Goal: Check status

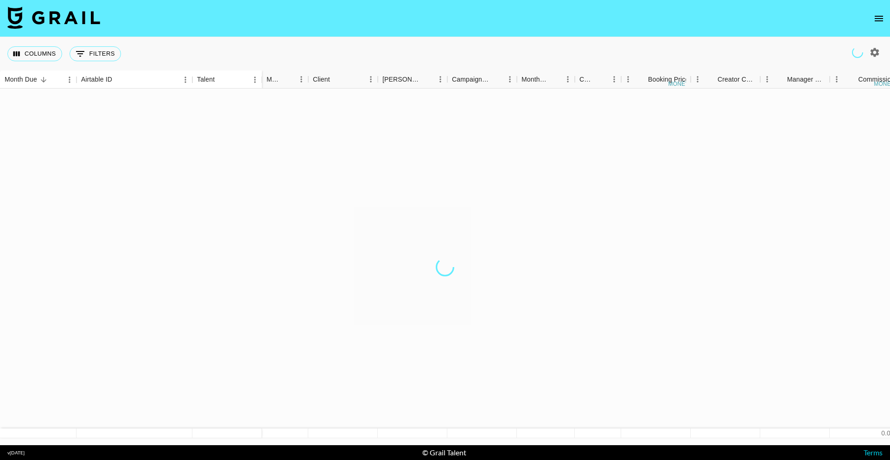
click at [873, 19] on icon "open drawer" at bounding box center [878, 18] width 11 height 11
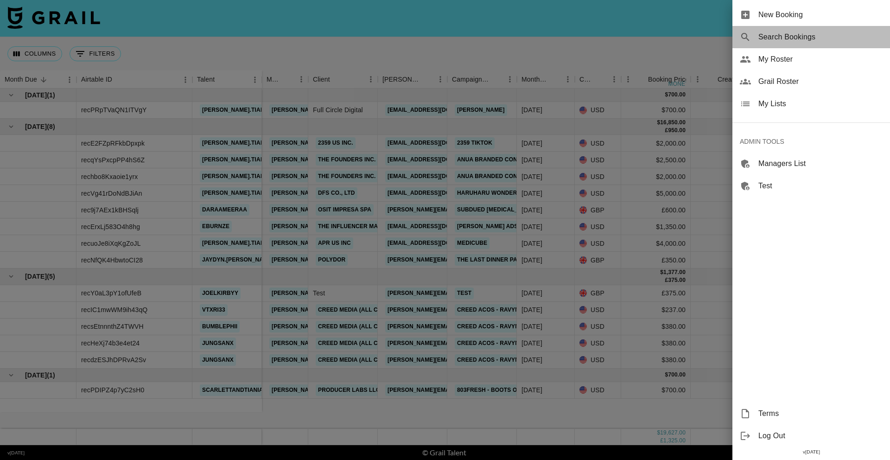
click at [804, 35] on span "Search Bookings" at bounding box center [820, 37] width 124 height 11
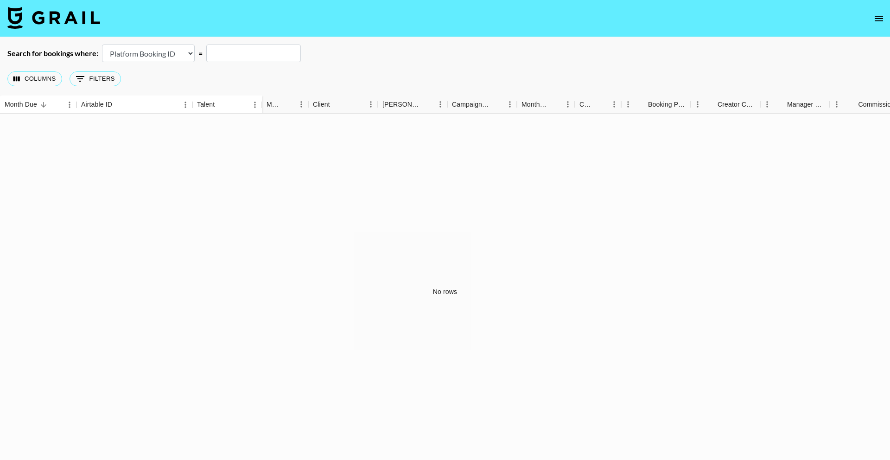
click at [170, 57] on select "Airtable Booking ID Platform Booking ID Platform Campaign ID" at bounding box center [148, 53] width 93 height 18
select select "airtableId"
click at [254, 54] on input "text" at bounding box center [253, 53] width 95 height 18
paste input "recePj4kIQ7BNHm7G"
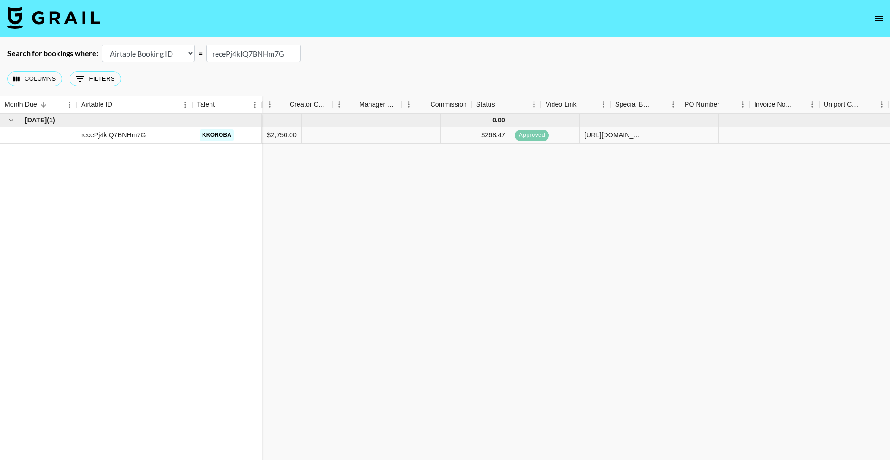
scroll to position [0, 741]
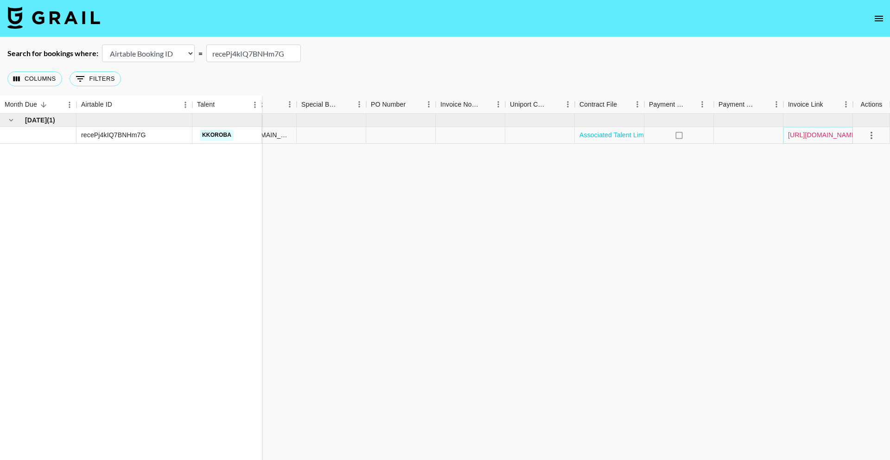
click at [804, 132] on link "[URL][DOMAIN_NAME]" at bounding box center [823, 134] width 70 height 9
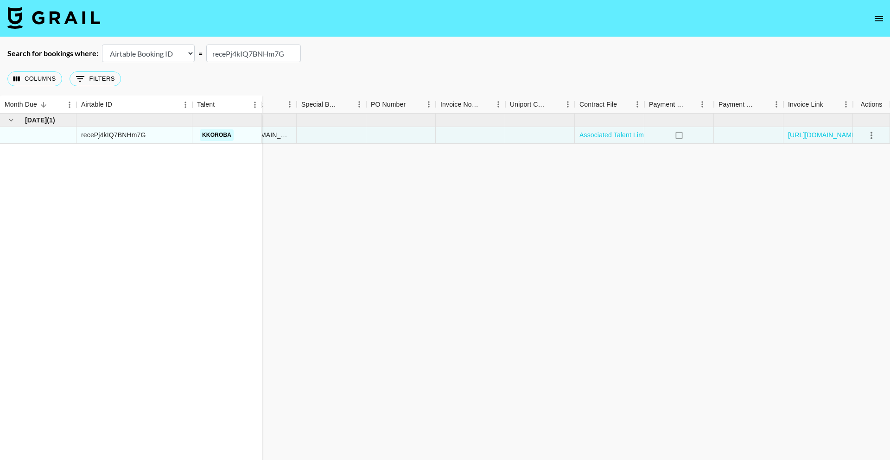
click at [243, 54] on input "recePj4kIQ7BNHm7G" at bounding box center [253, 53] width 95 height 18
paste input "TZnI1ljL7mHva5"
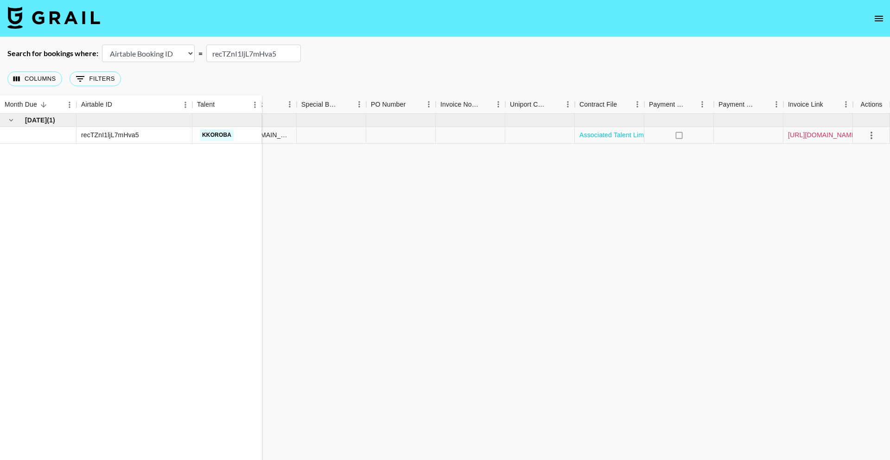
type input "recTZnI1ljL7mHva5"
click at [816, 133] on link "[URL][DOMAIN_NAME]" at bounding box center [823, 134] width 70 height 9
